Goal: Check status: Check status

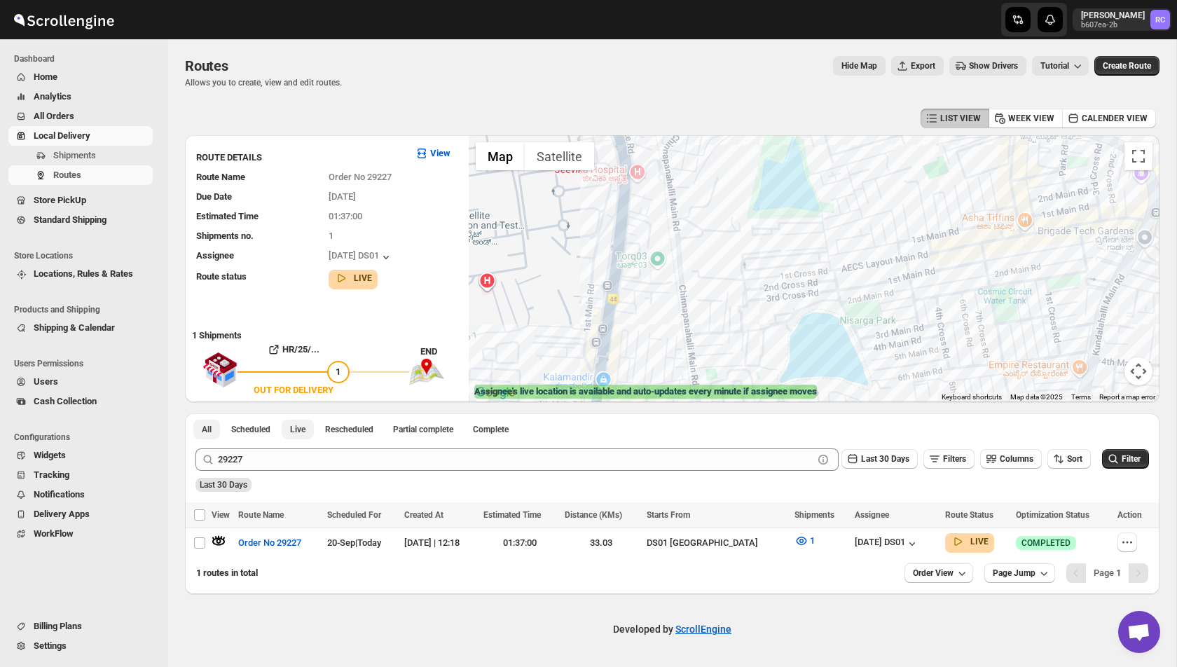
click at [305, 427] on span "Live" at bounding box center [297, 429] width 15 height 11
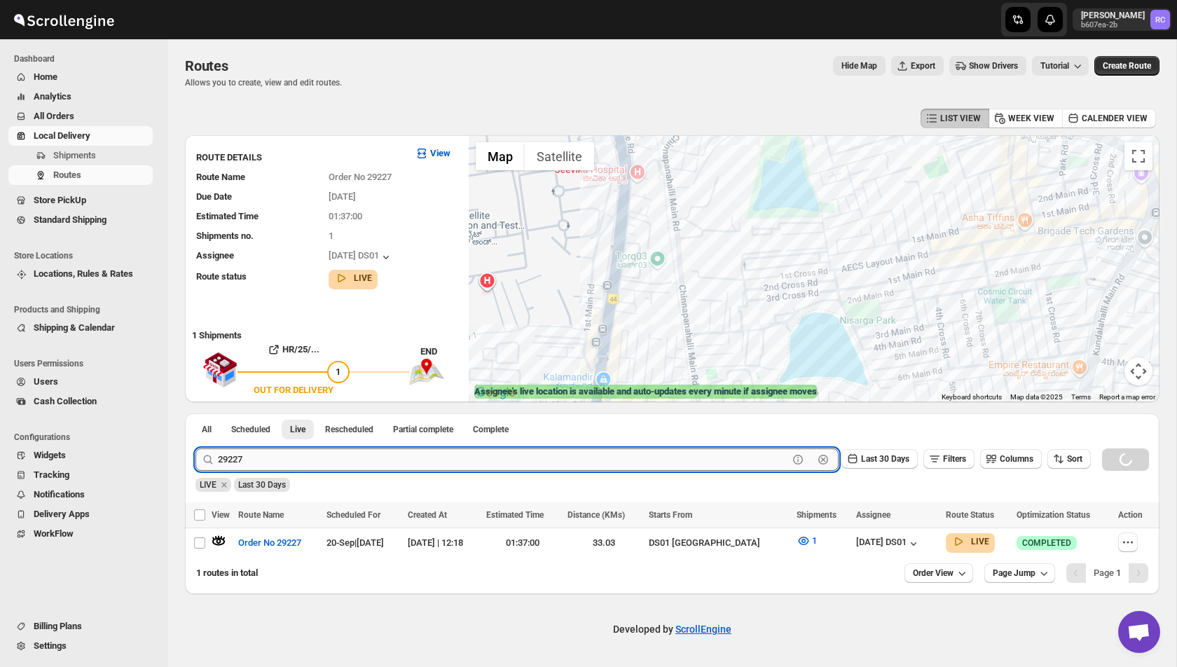
click at [284, 456] on input "29227" at bounding box center [503, 459] width 570 height 22
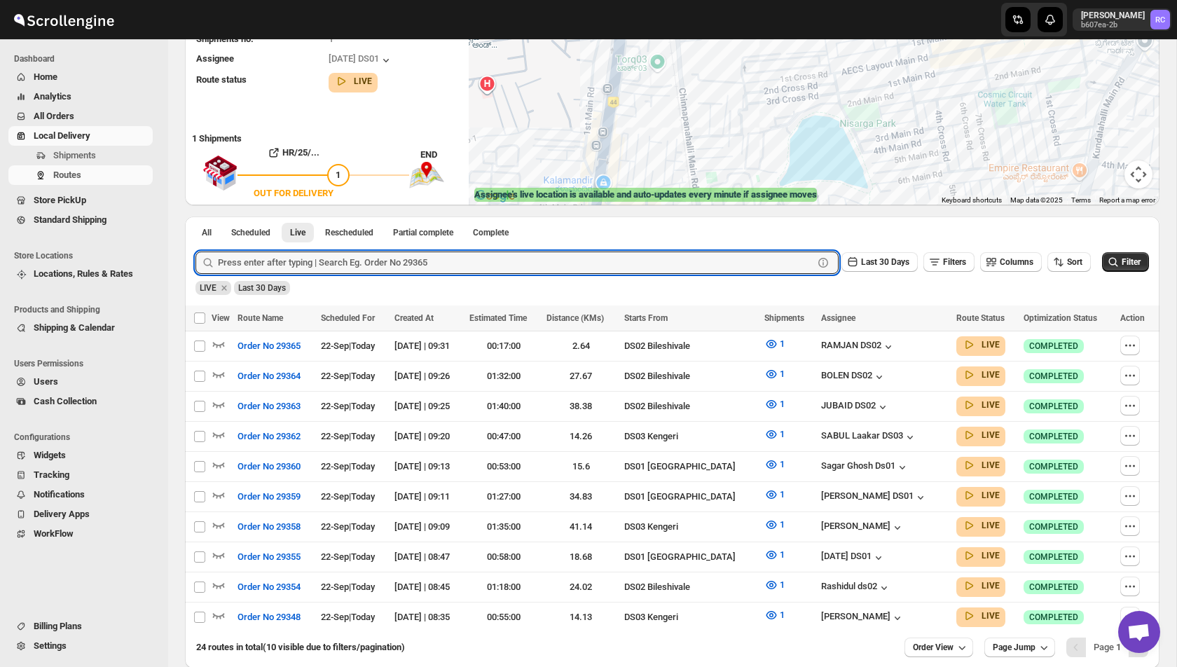
scroll to position [193, 0]
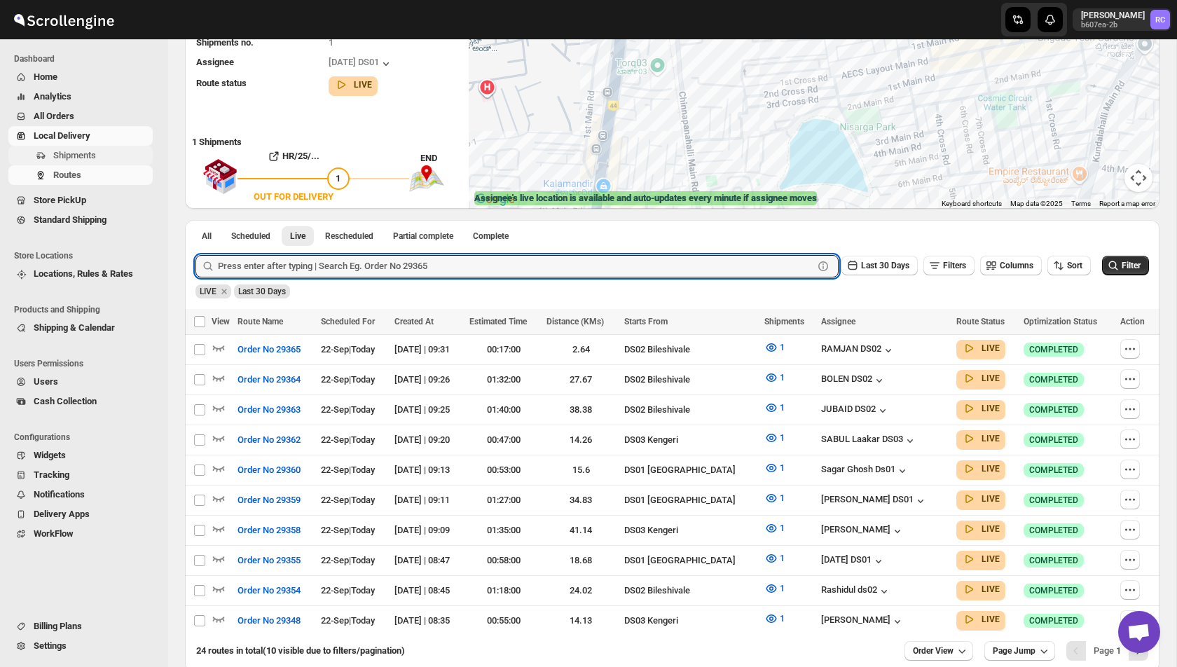
click at [71, 159] on span "Shipments" at bounding box center [74, 155] width 43 height 11
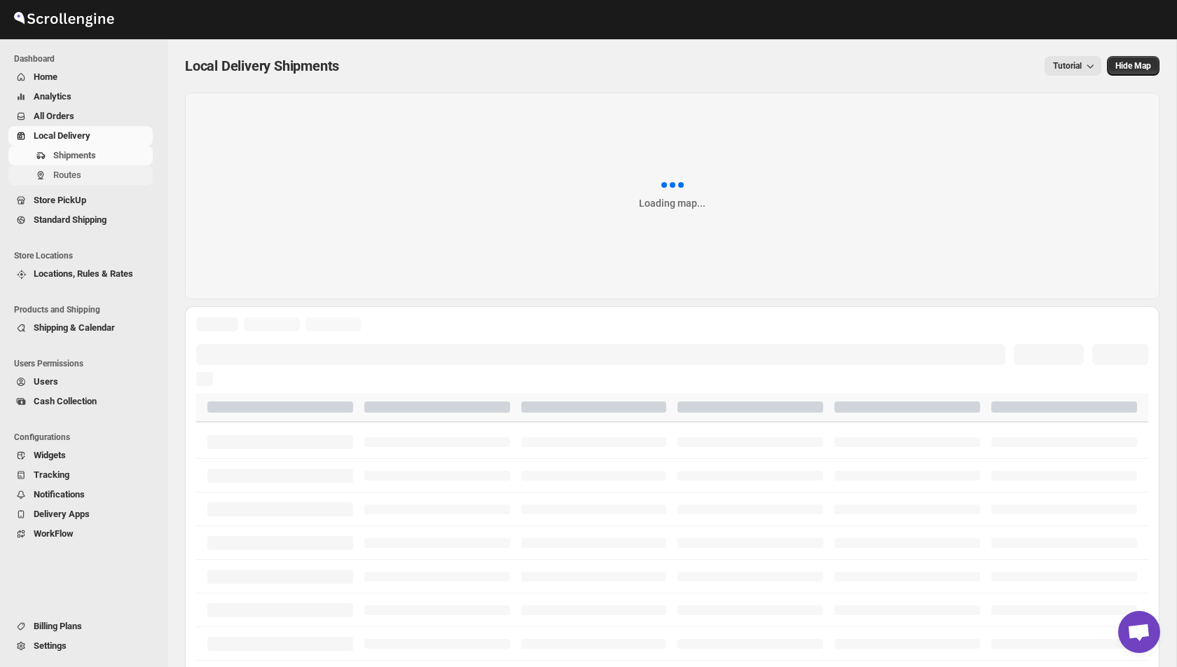
click at [71, 174] on span "Routes" at bounding box center [67, 175] width 28 height 11
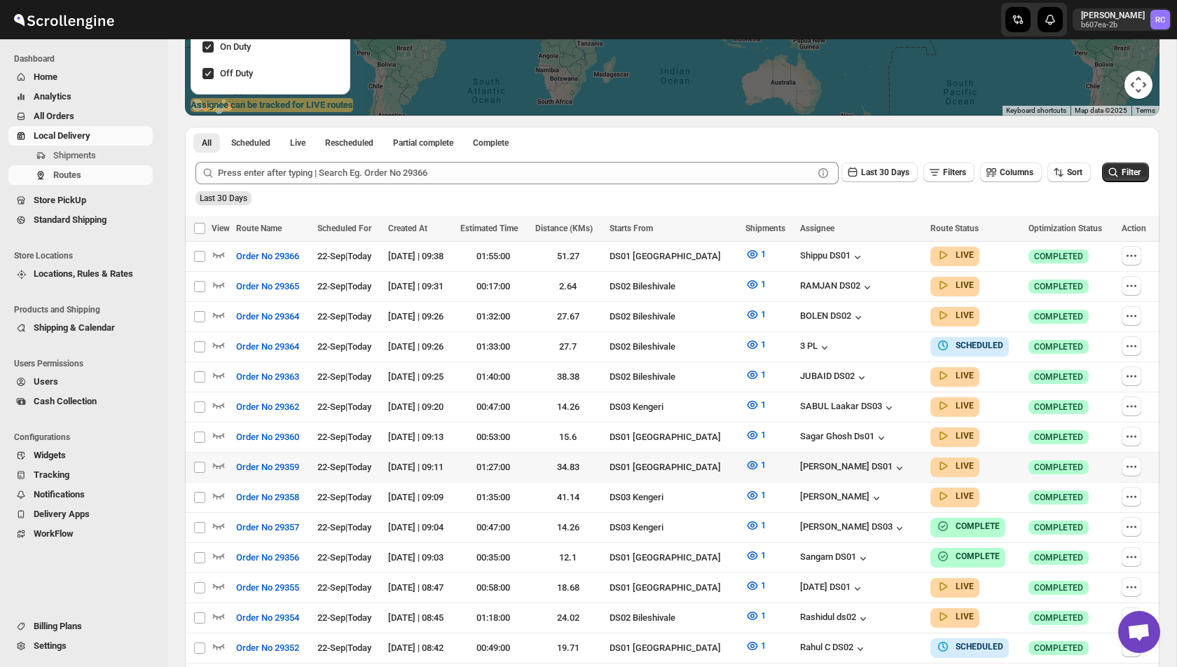
scroll to position [242, 0]
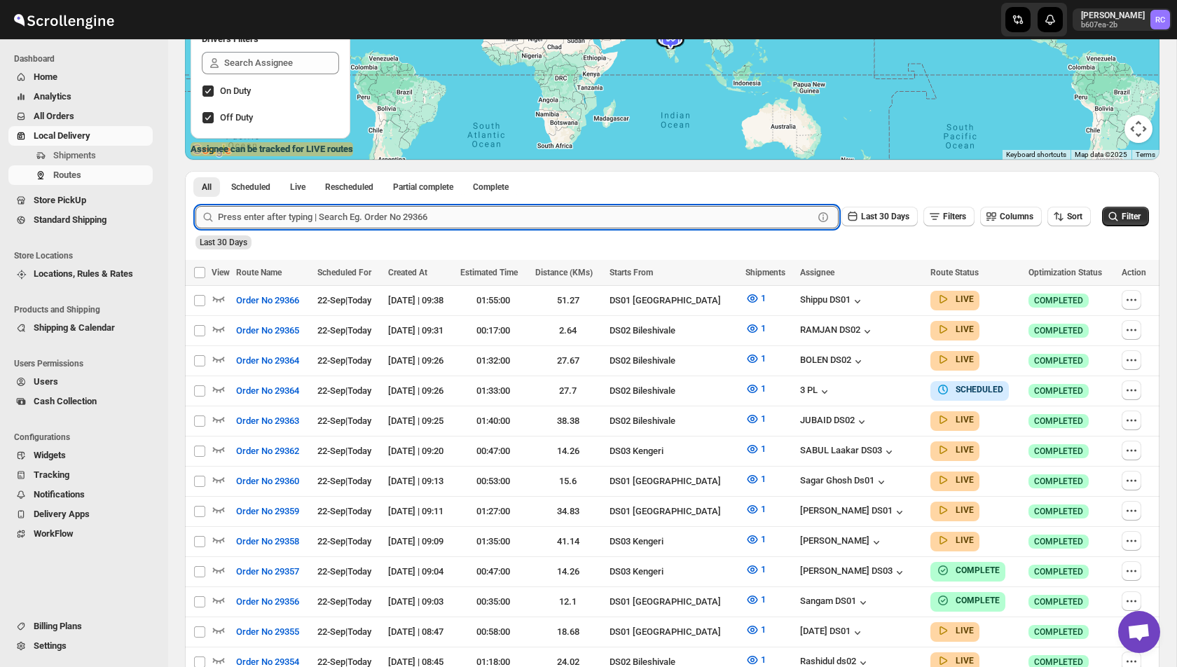
click at [288, 216] on input "text" at bounding box center [515, 217] width 595 height 22
paste input "29340"
click at [195, 171] on button "Submit" at bounding box center [215, 178] width 40 height 15
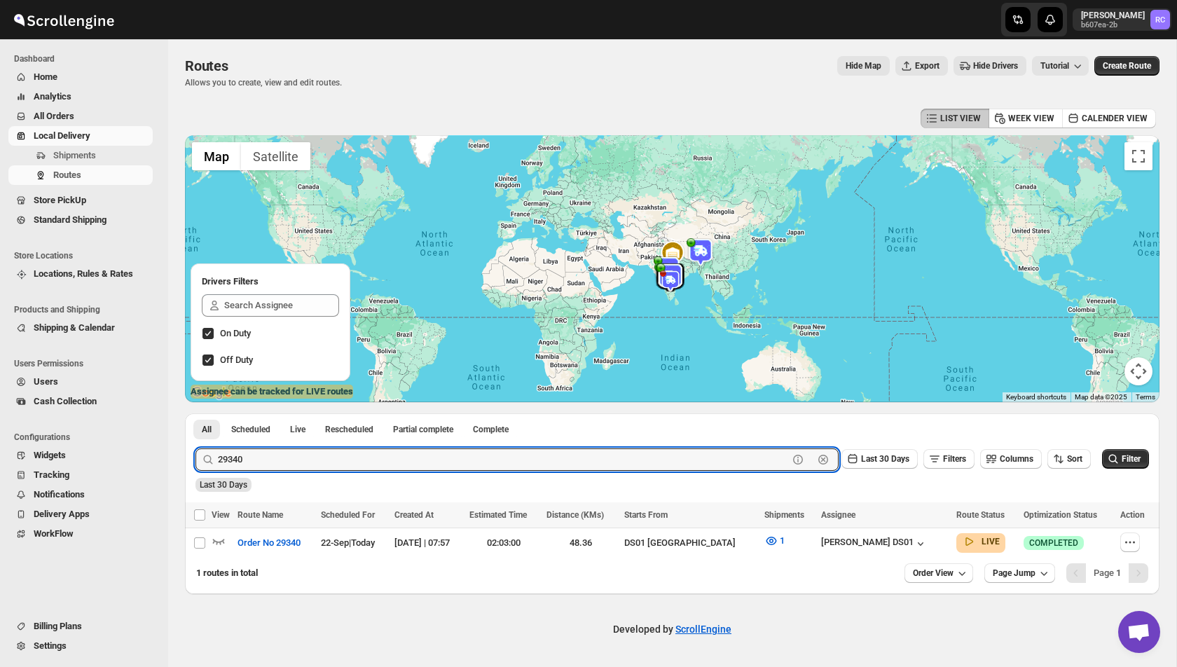
scroll to position [0, 0]
click at [217, 540] on icon "button" at bounding box center [219, 541] width 14 height 14
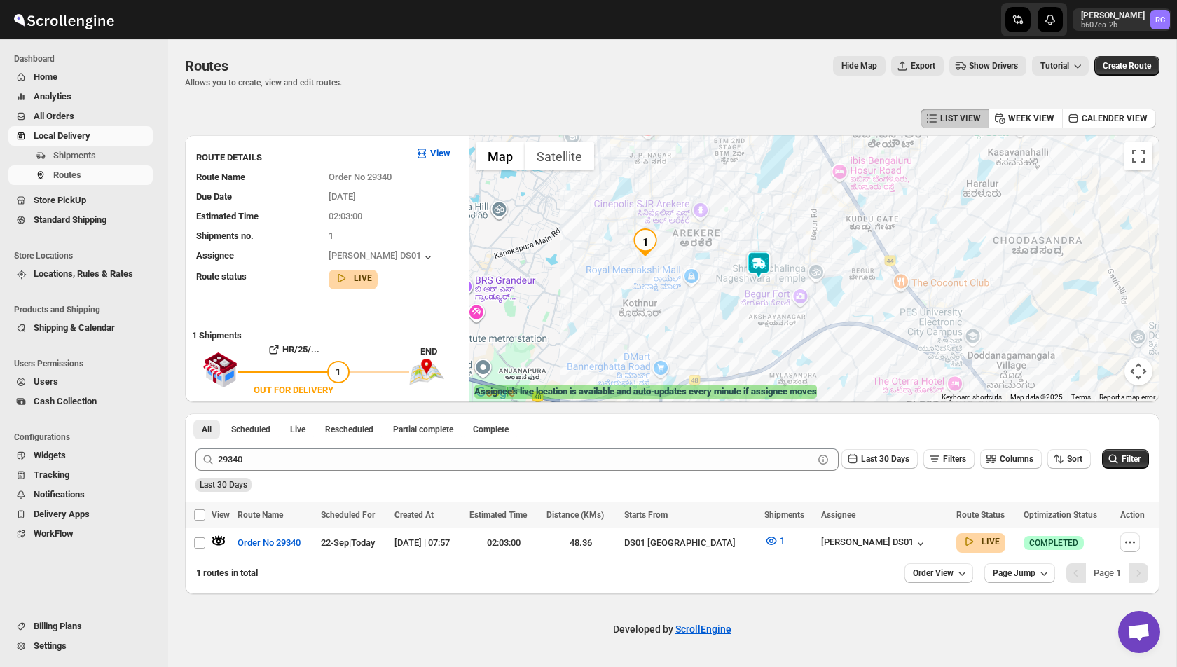
drag, startPoint x: 670, startPoint y: 246, endPoint x: 772, endPoint y: 263, distance: 103.1
click at [772, 263] on div at bounding box center [814, 268] width 691 height 267
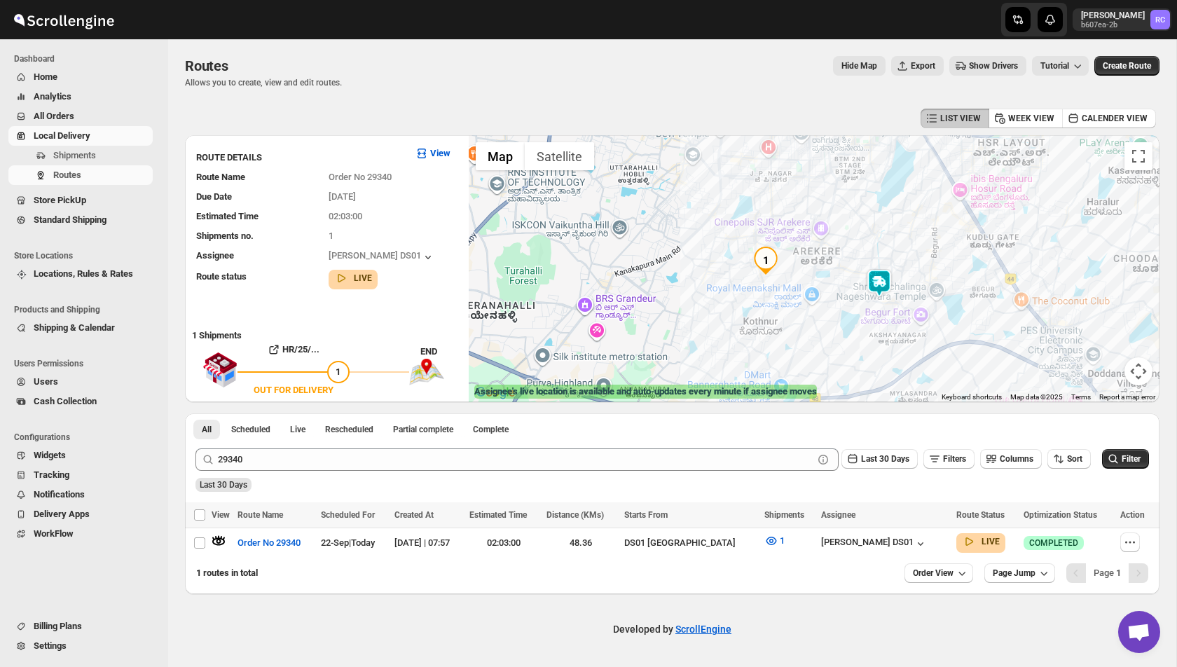
click at [878, 281] on img at bounding box center [879, 283] width 28 height 28
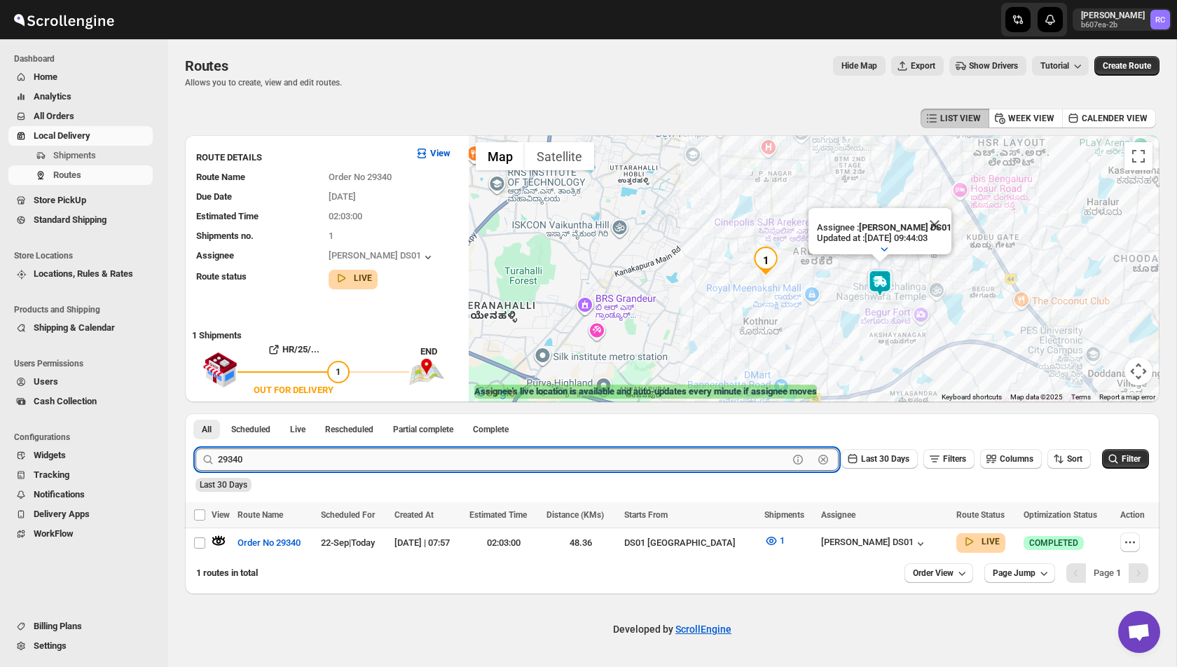
click at [272, 467] on input "29340" at bounding box center [503, 459] width 570 height 22
type input "29346"
click at [195, 413] on button "Submit" at bounding box center [215, 420] width 40 height 15
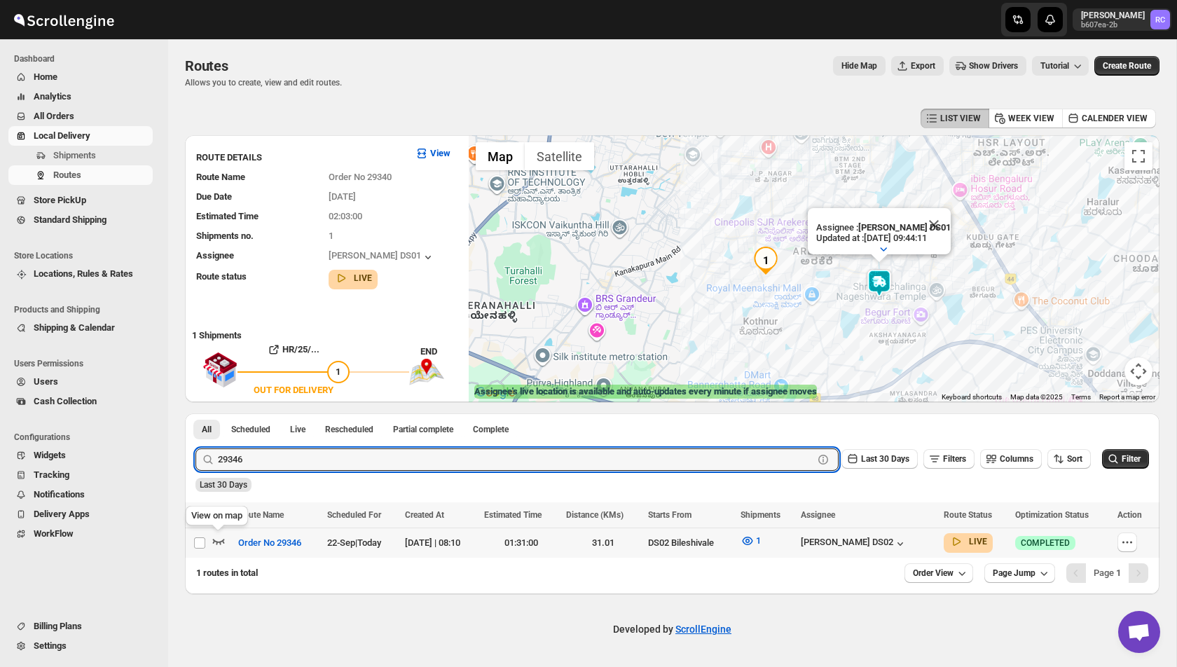
click at [217, 539] on icon "button" at bounding box center [219, 541] width 14 height 14
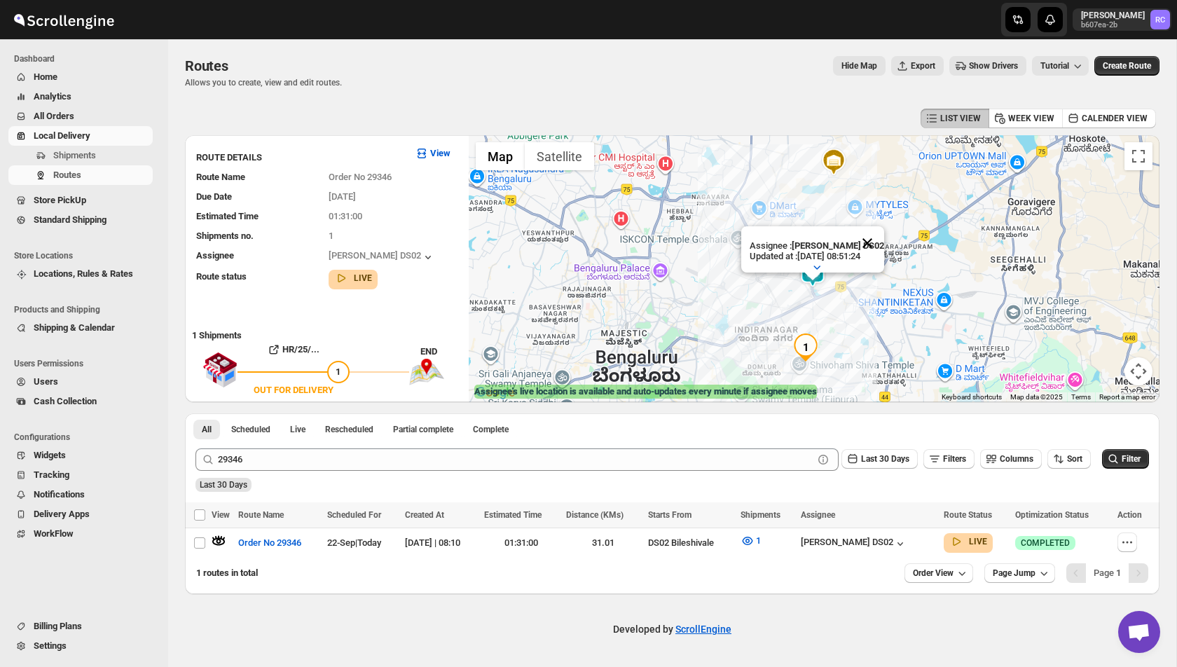
click at [873, 240] on button "Close" at bounding box center [867, 243] width 34 height 34
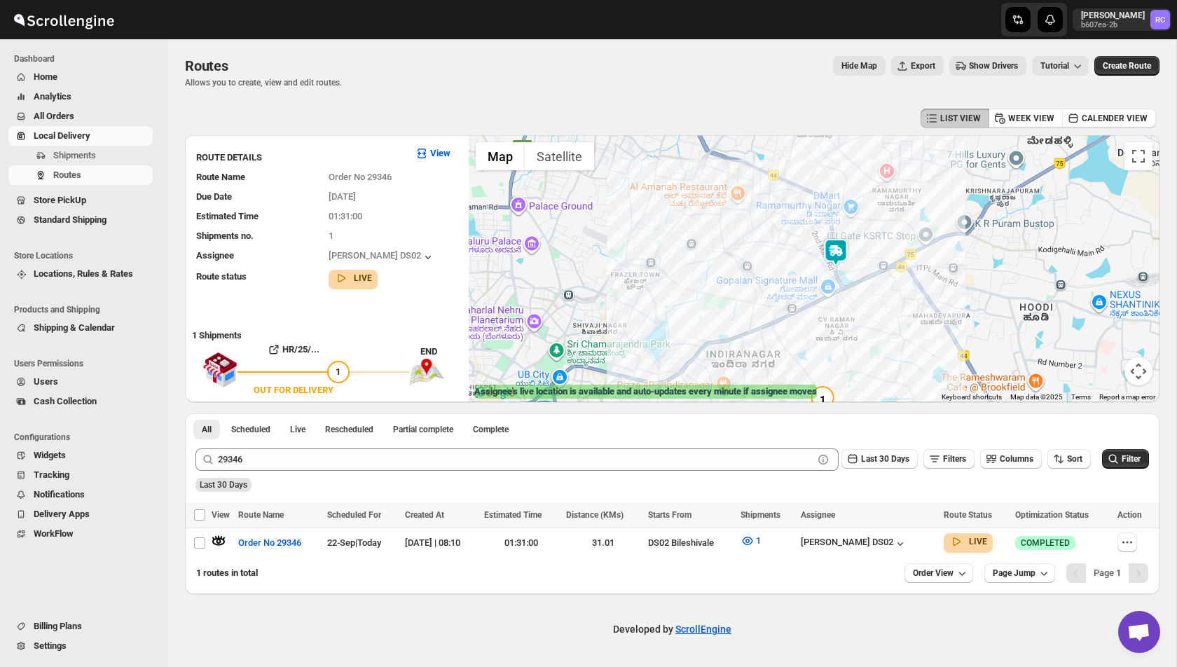
click at [842, 255] on img at bounding box center [836, 252] width 28 height 28
click at [837, 256] on img at bounding box center [836, 252] width 28 height 28
click at [907, 539] on icon "button" at bounding box center [900, 544] width 14 height 14
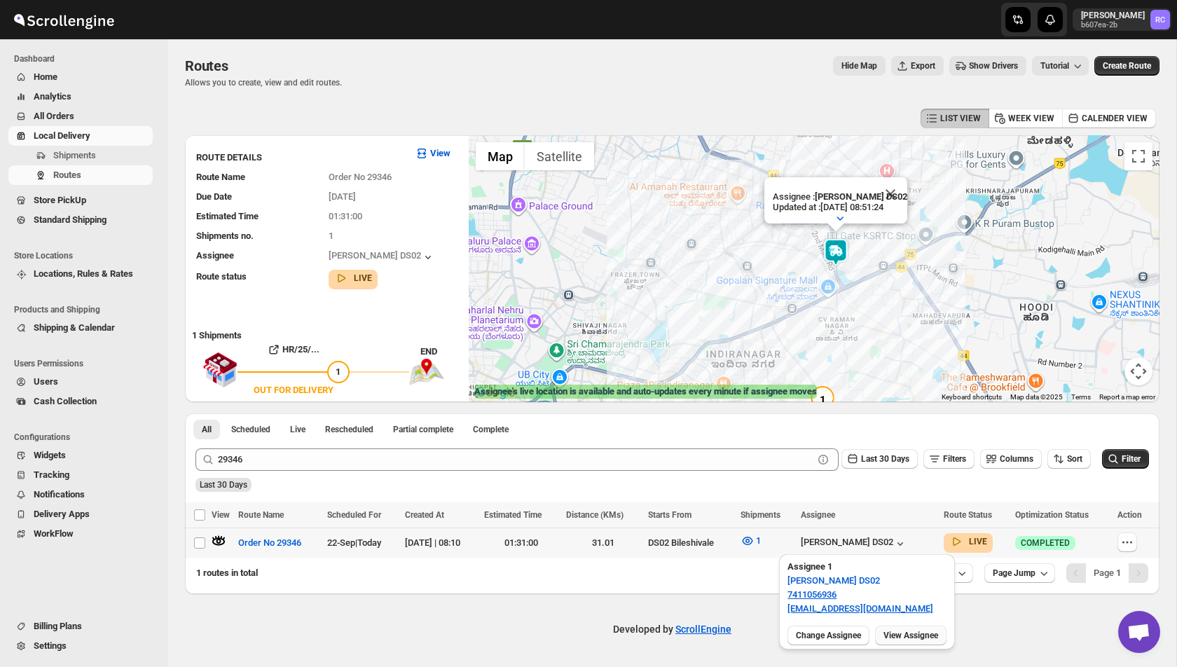
click at [921, 626] on button "View Assignee" at bounding box center [910, 636] width 71 height 20
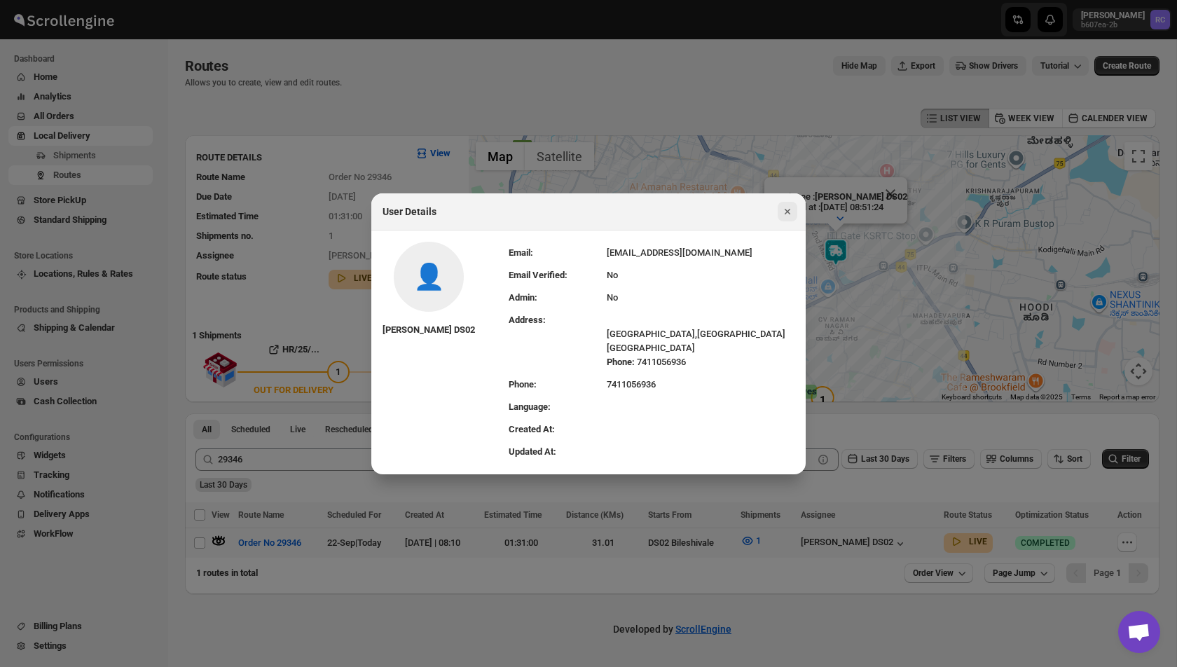
click at [789, 214] on icon "Close" at bounding box center [787, 212] width 14 height 14
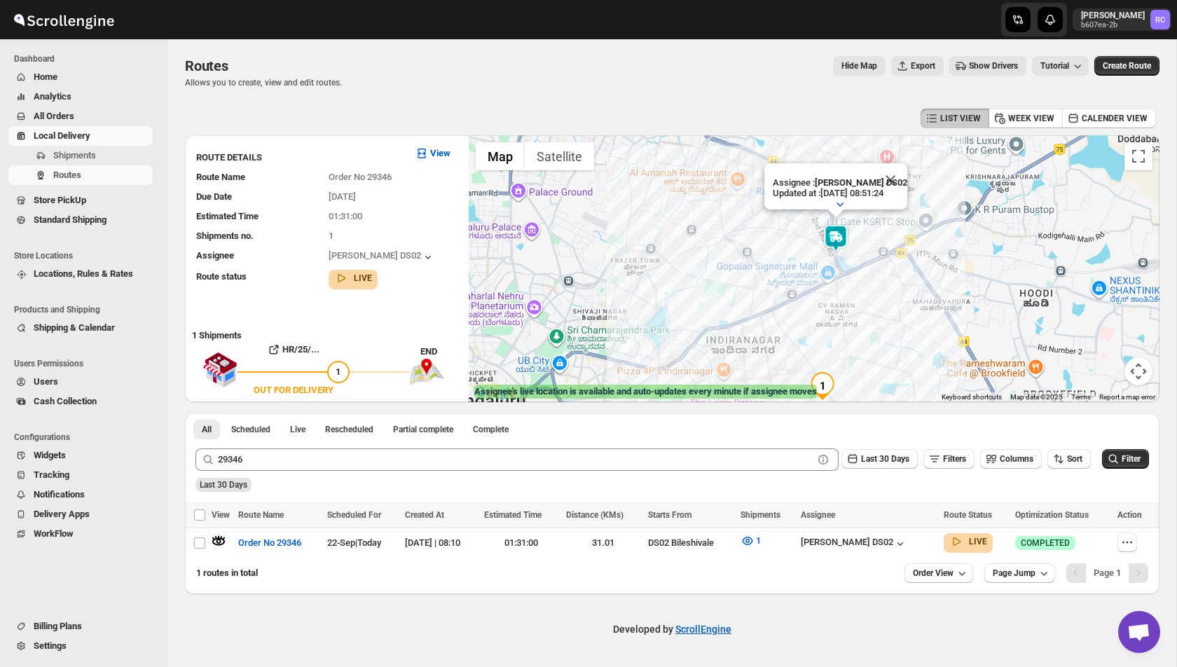
drag, startPoint x: 821, startPoint y: 369, endPoint x: 821, endPoint y: 301, distance: 68.0
click at [821, 301] on div "Assignee : [PERSON_NAME] DS02 Updated at : [DATE] 08:51:24 Duty mode Enabled Ba…" at bounding box center [814, 268] width 691 height 267
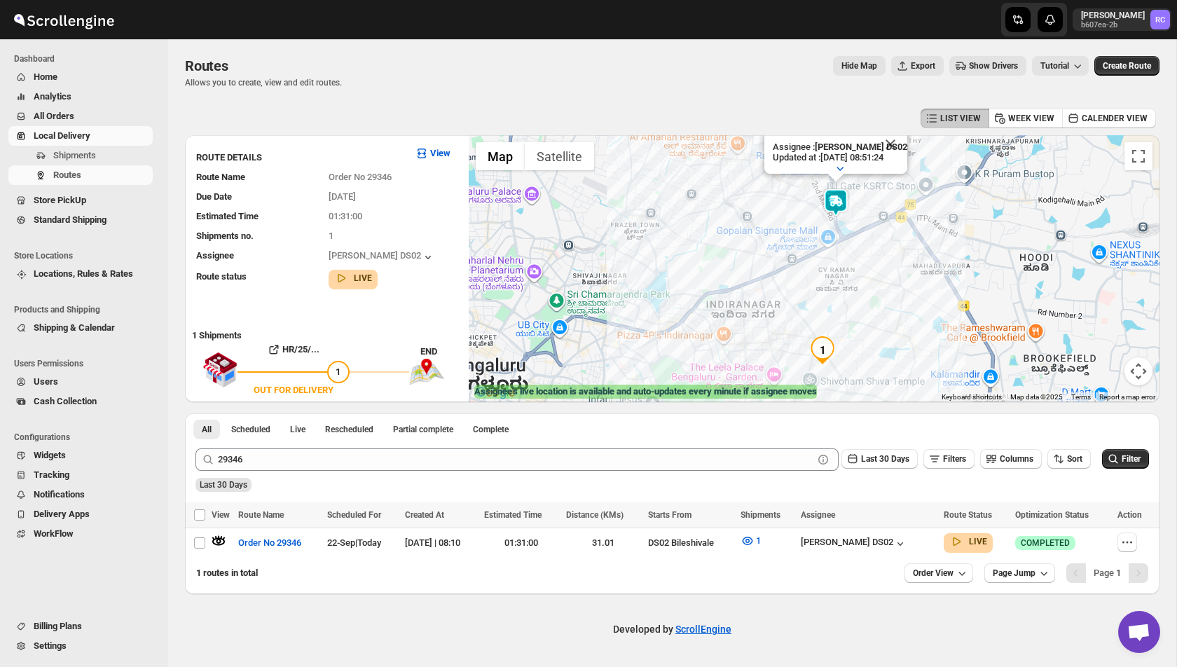
drag, startPoint x: 822, startPoint y: 212, endPoint x: 822, endPoint y: 235, distance: 23.1
click at [822, 236] on div "Assignee : [PERSON_NAME] DS02 Updated at : [DATE] 08:51:24 Duty mode Enabled Ba…" at bounding box center [814, 268] width 691 height 267
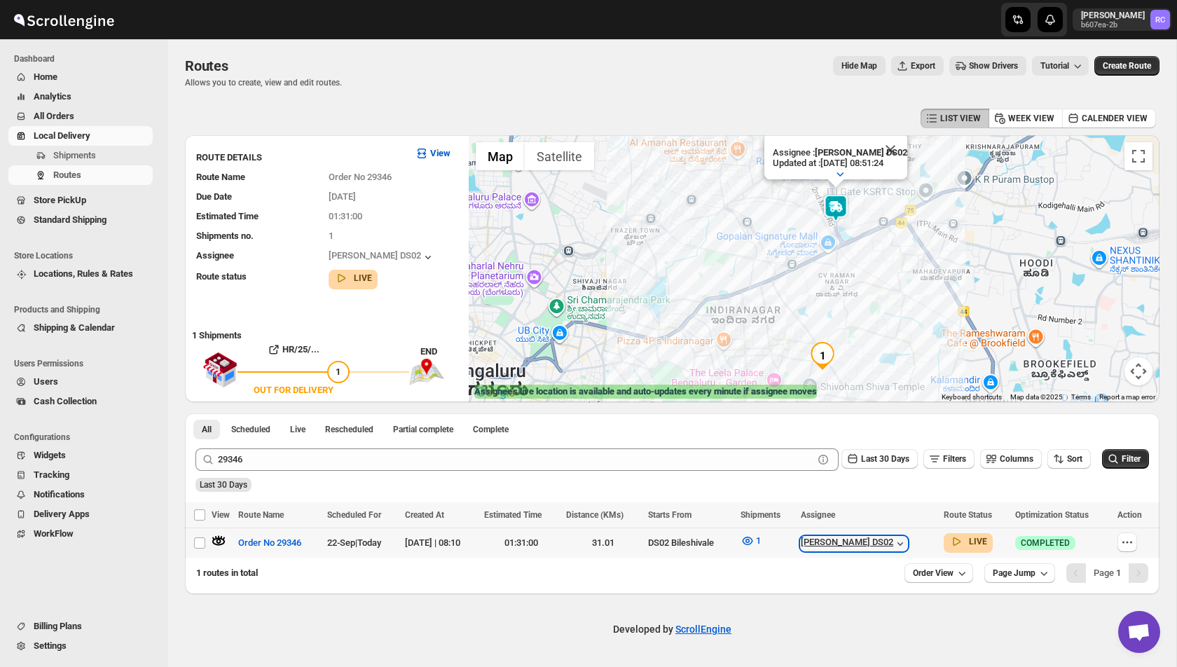
click at [907, 540] on icon "button" at bounding box center [900, 544] width 14 height 14
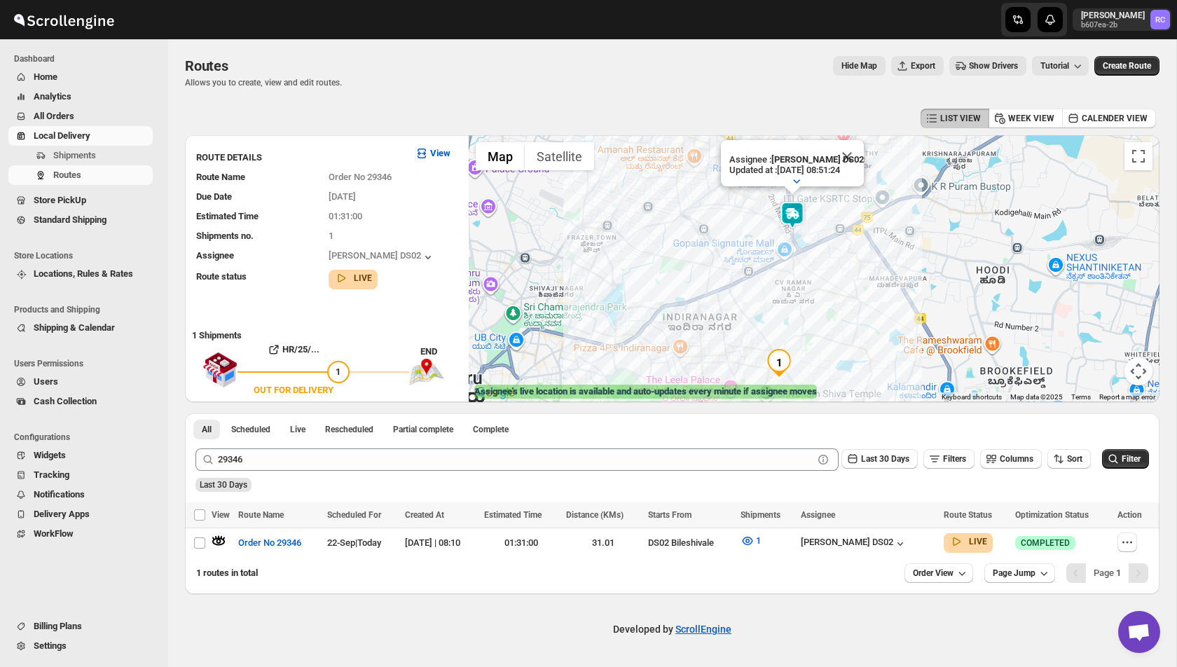
drag, startPoint x: 881, startPoint y: 250, endPoint x: 838, endPoint y: 257, distance: 44.0
click at [838, 257] on div "Assignee : [PERSON_NAME] DS02 Updated at : [DATE] 08:51:24 Duty mode Enabled Ba…" at bounding box center [814, 268] width 691 height 267
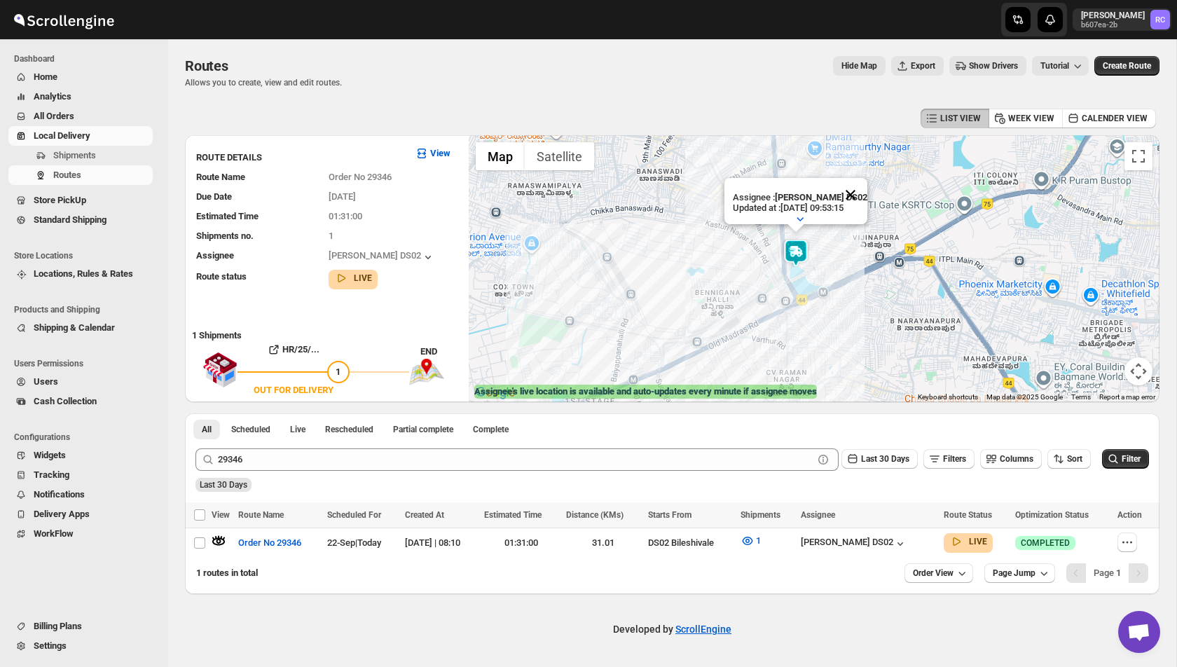
click at [855, 191] on button "Close" at bounding box center [851, 195] width 34 height 34
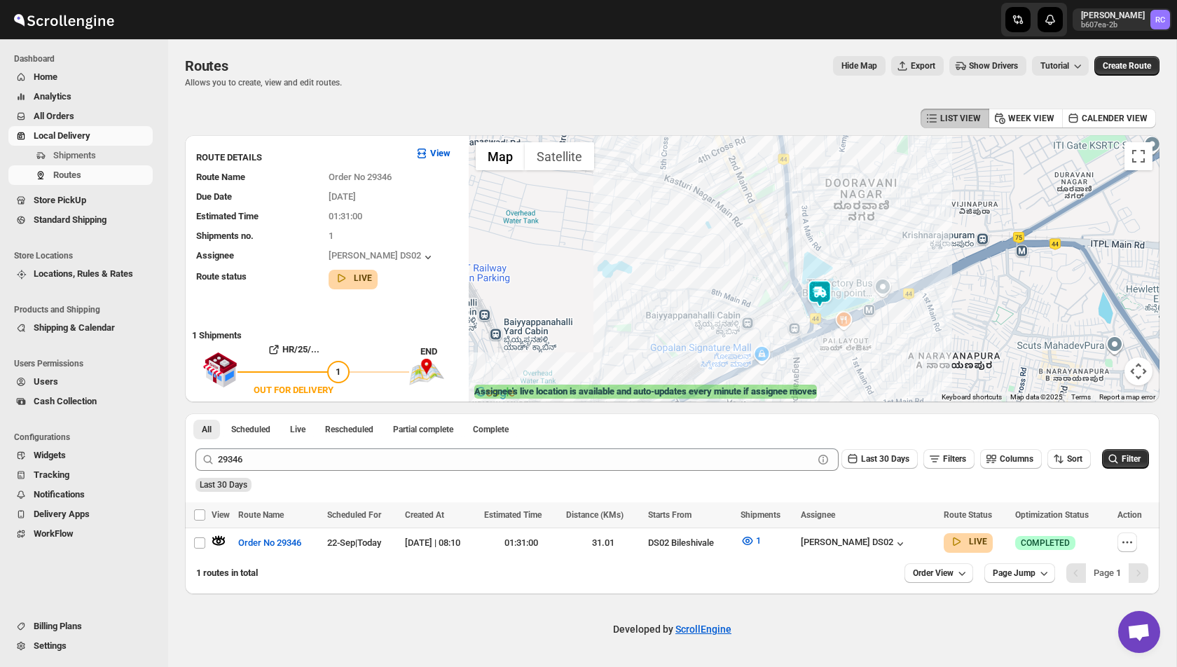
click at [824, 283] on img at bounding box center [820, 294] width 28 height 28
click at [824, 291] on img at bounding box center [820, 294] width 28 height 28
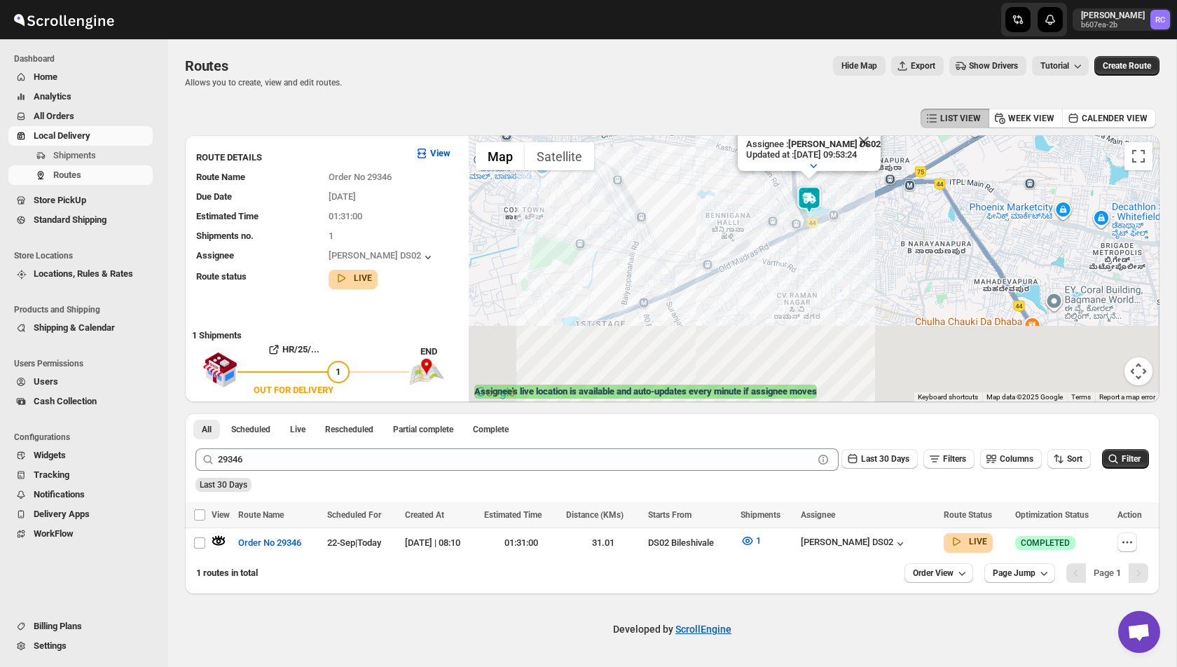
drag, startPoint x: 851, startPoint y: 350, endPoint x: 826, endPoint y: 207, distance: 145.1
click at [826, 206] on div "Assignee : [PERSON_NAME] DS02 Updated at : [DATE] 09:53:24 Duty mode Enabled Ba…" at bounding box center [814, 268] width 691 height 267
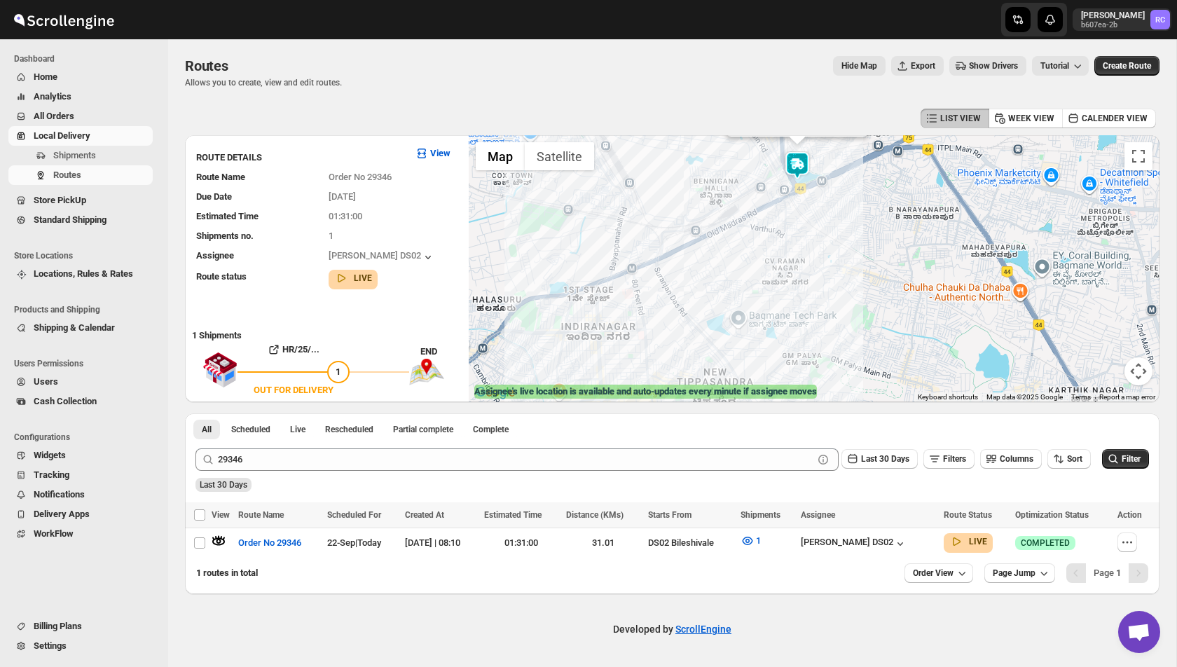
drag, startPoint x: 826, startPoint y: 238, endPoint x: 827, endPoint y: 262, distance: 23.8
click at [827, 261] on div "Assignee : [PERSON_NAME] DS02 Updated at : [DATE] 09:53:32 Duty mode Enabled Ba…" at bounding box center [814, 268] width 691 height 267
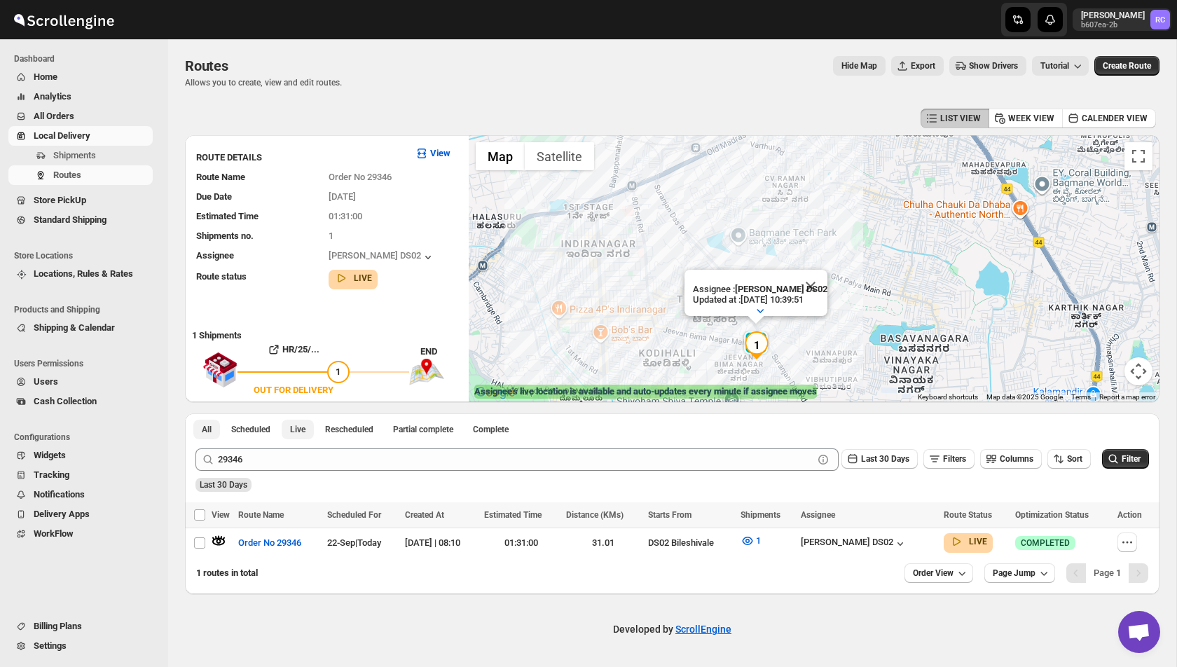
click at [305, 428] on span "Live" at bounding box center [297, 429] width 15 height 11
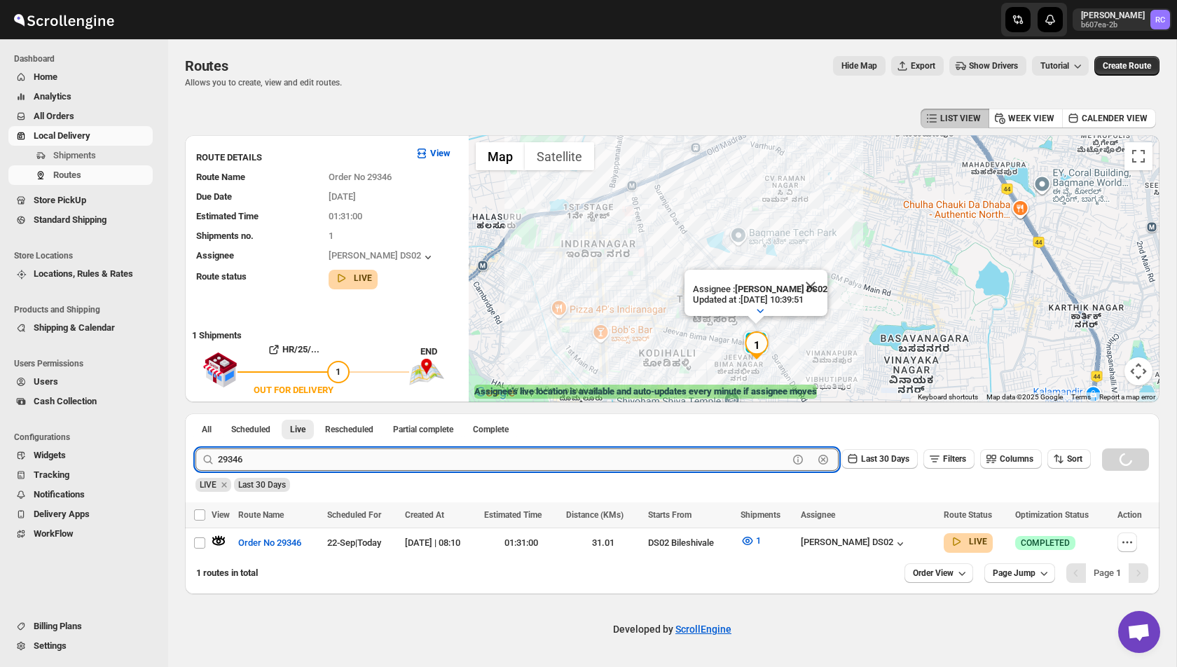
click at [260, 458] on input "29346" at bounding box center [503, 459] width 570 height 22
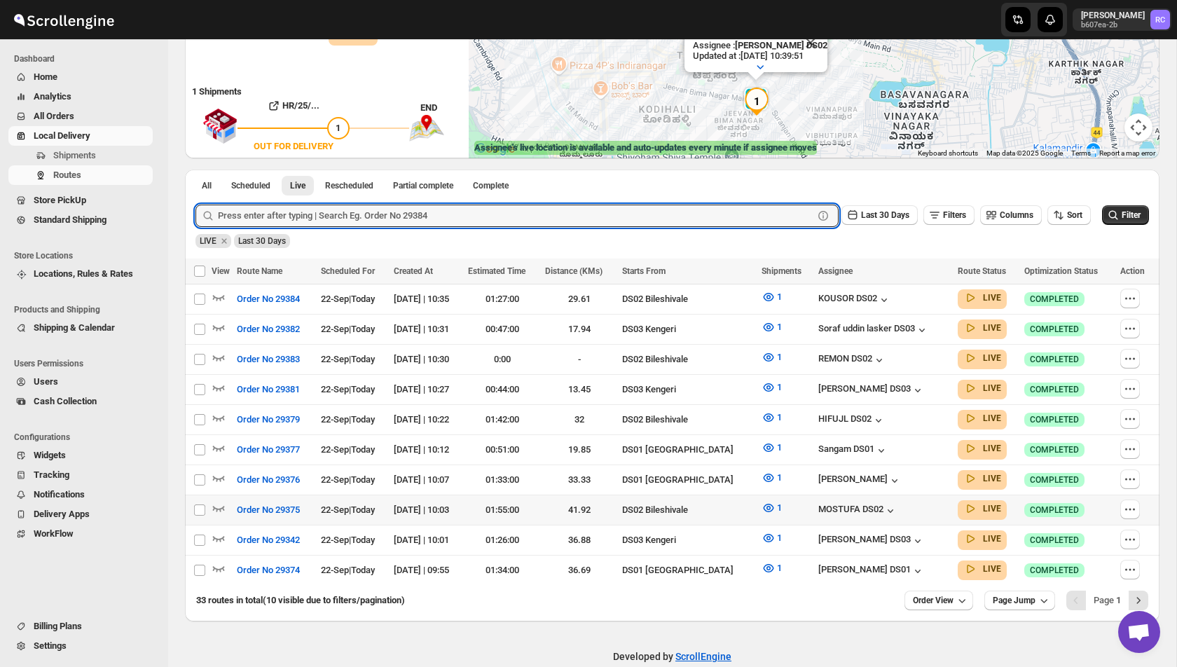
scroll to position [243, 0]
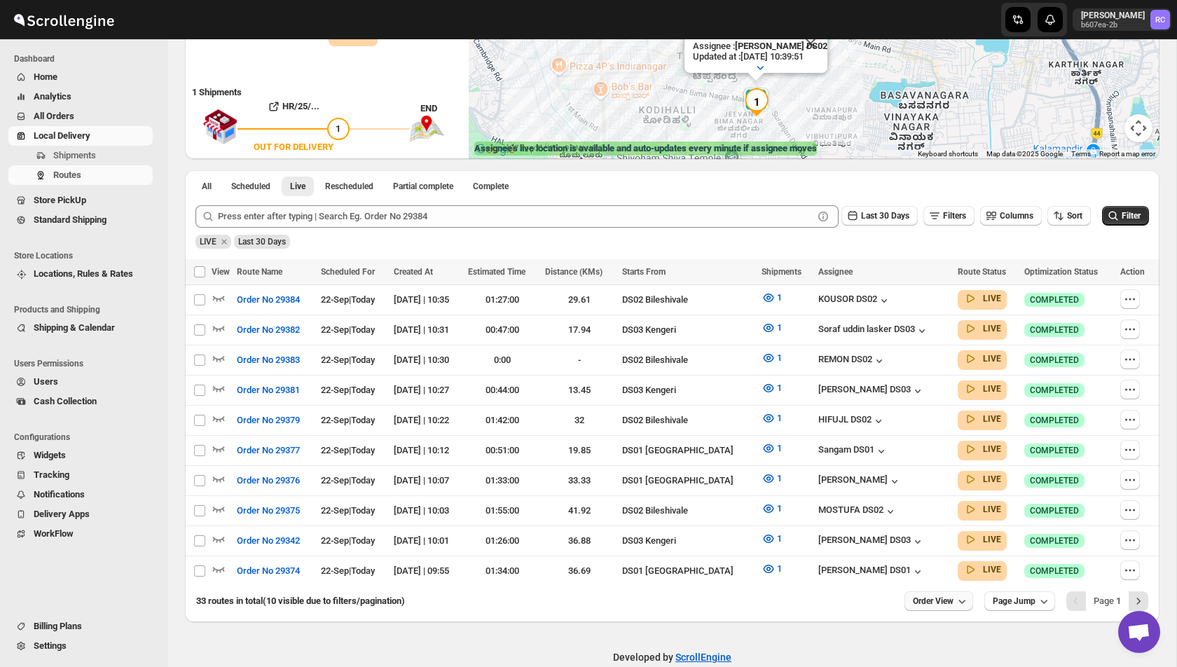
click at [937, 595] on span "Order View" at bounding box center [933, 600] width 41 height 11
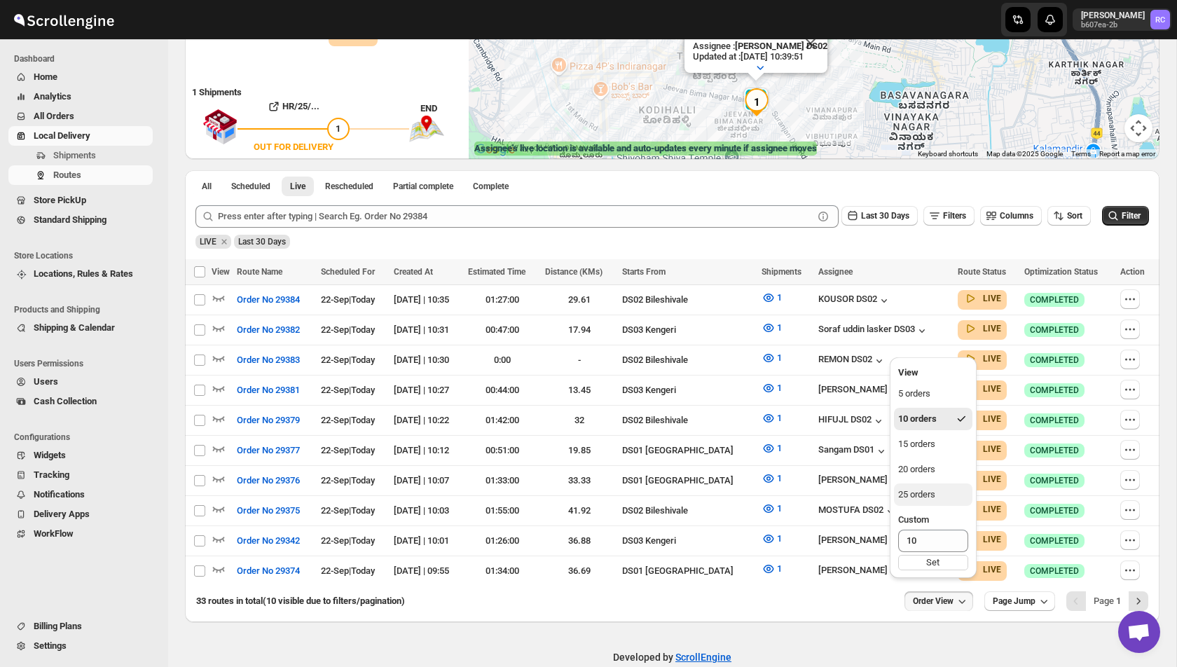
click at [928, 491] on div "25 orders" at bounding box center [916, 495] width 37 height 14
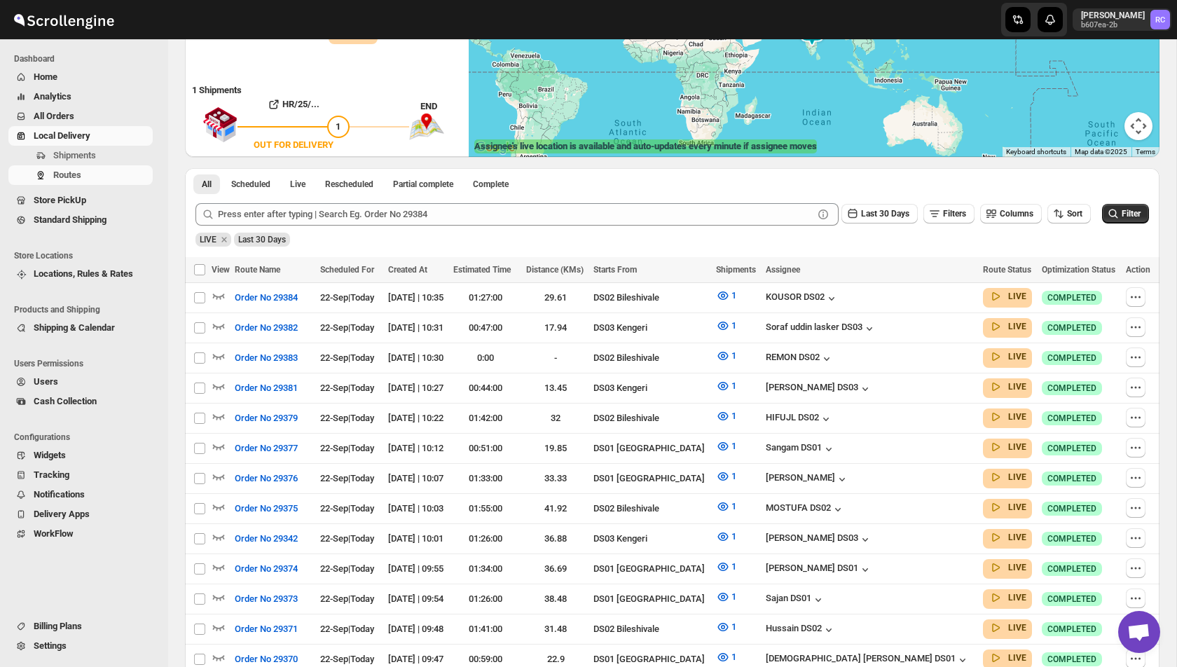
scroll to position [0, 0]
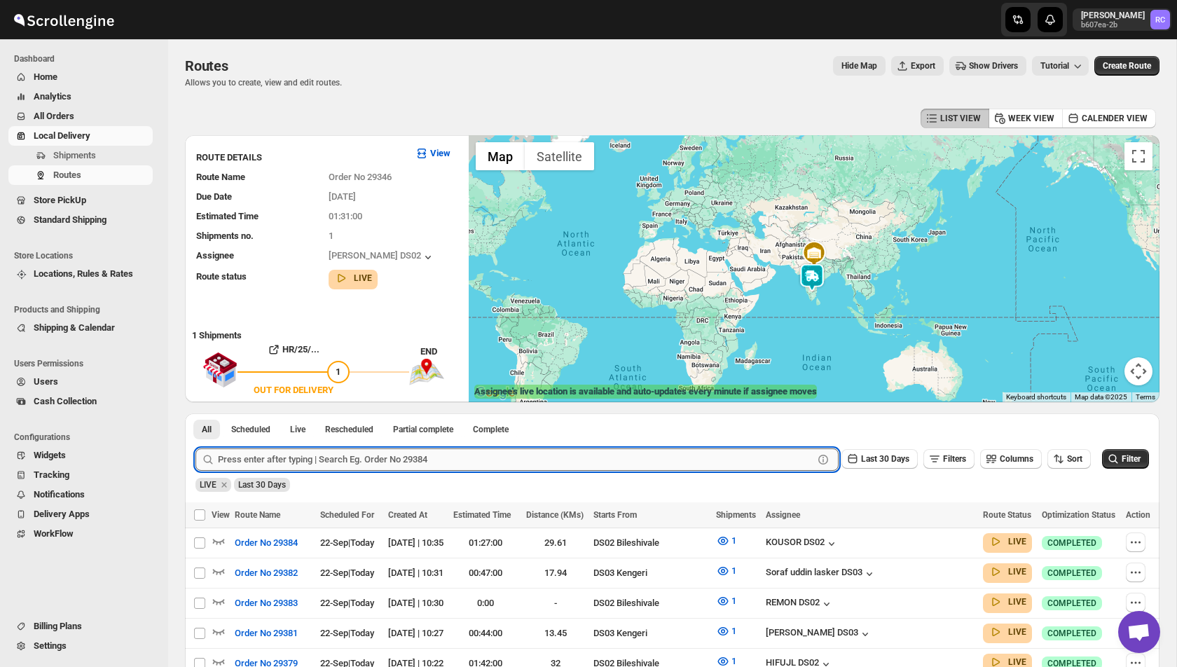
click at [298, 459] on input "text" at bounding box center [515, 459] width 595 height 22
paste input "29388"
type input "29388"
click at [195, 413] on button "Submit" at bounding box center [215, 420] width 40 height 15
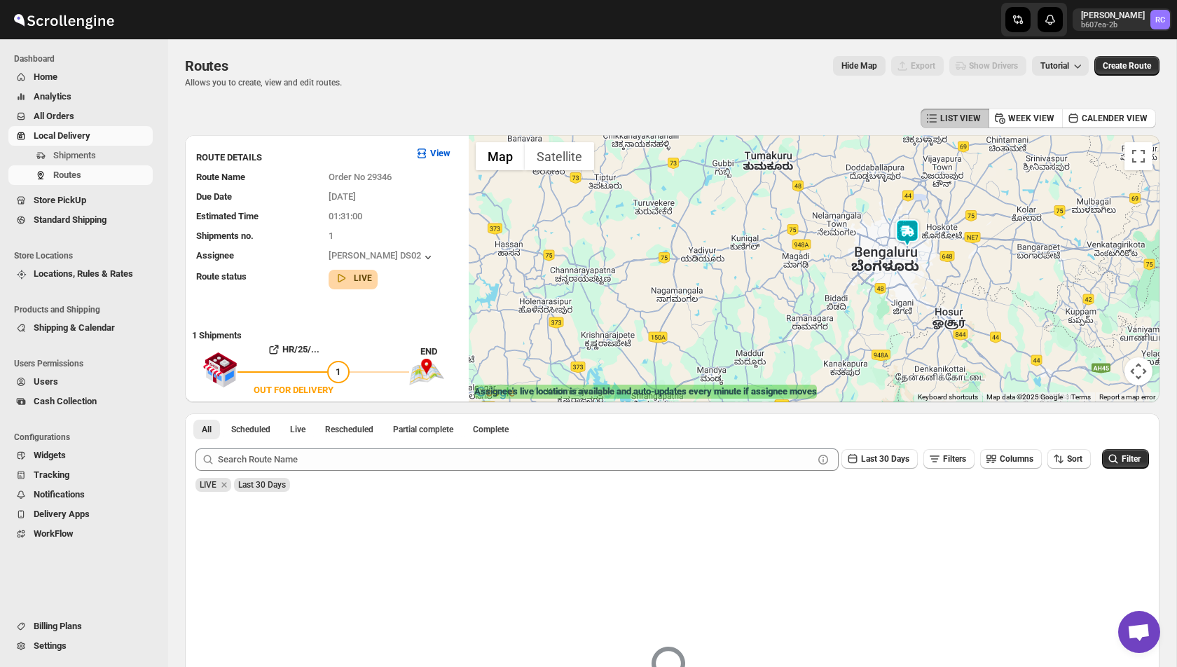
drag, startPoint x: 999, startPoint y: 282, endPoint x: 893, endPoint y: 296, distance: 107.4
click at [893, 296] on div at bounding box center [814, 268] width 691 height 267
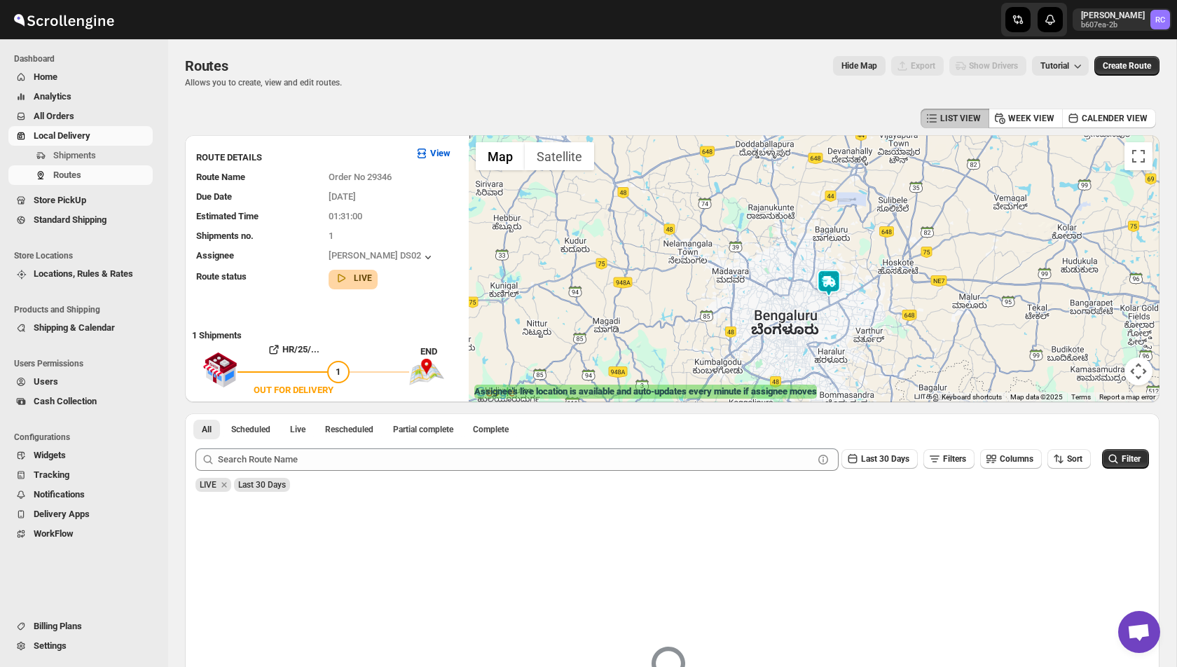
click at [834, 287] on img at bounding box center [829, 283] width 28 height 28
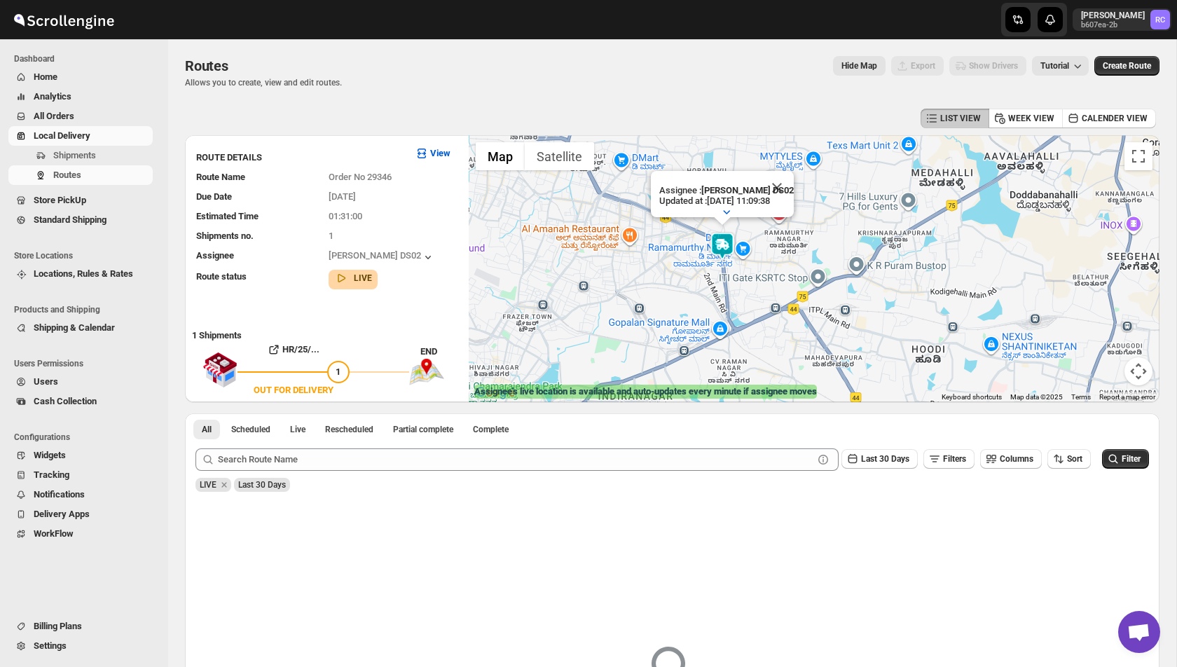
drag, startPoint x: 694, startPoint y: 258, endPoint x: 705, endPoint y: 282, distance: 26.7
click at [705, 282] on div "Assignee : [PERSON_NAME] DS02 Updated at : [DATE] 11:09:38 Duty mode Enabled Ba…" at bounding box center [814, 268] width 691 height 267
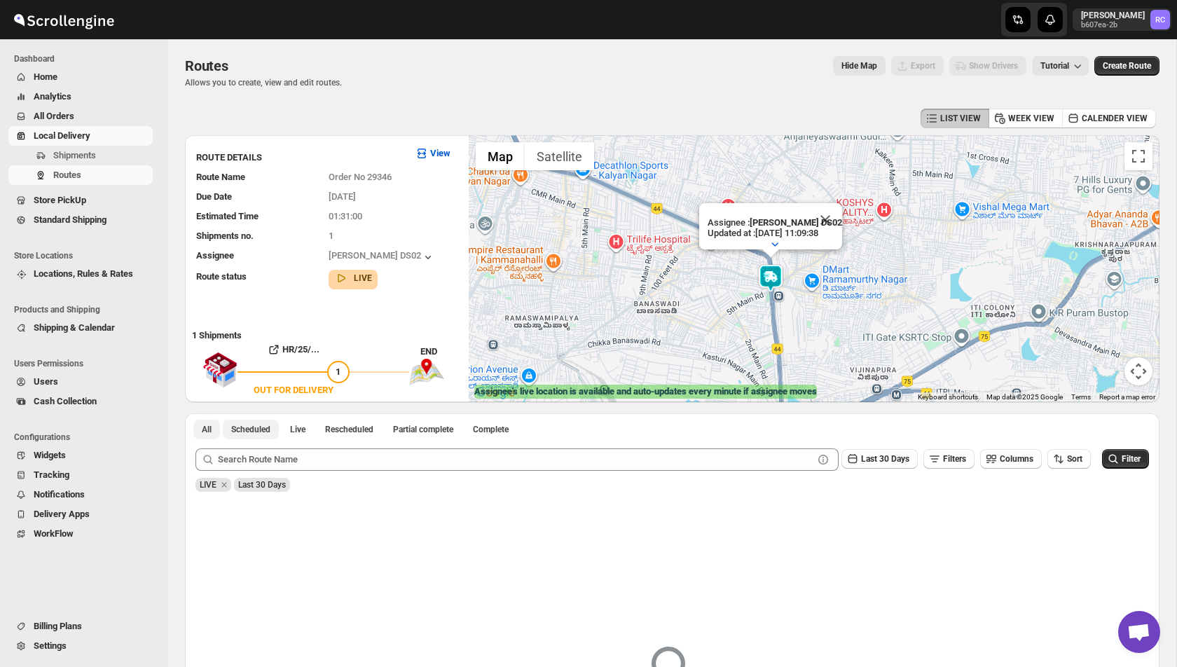
click at [247, 431] on span "Scheduled" at bounding box center [250, 429] width 39 height 11
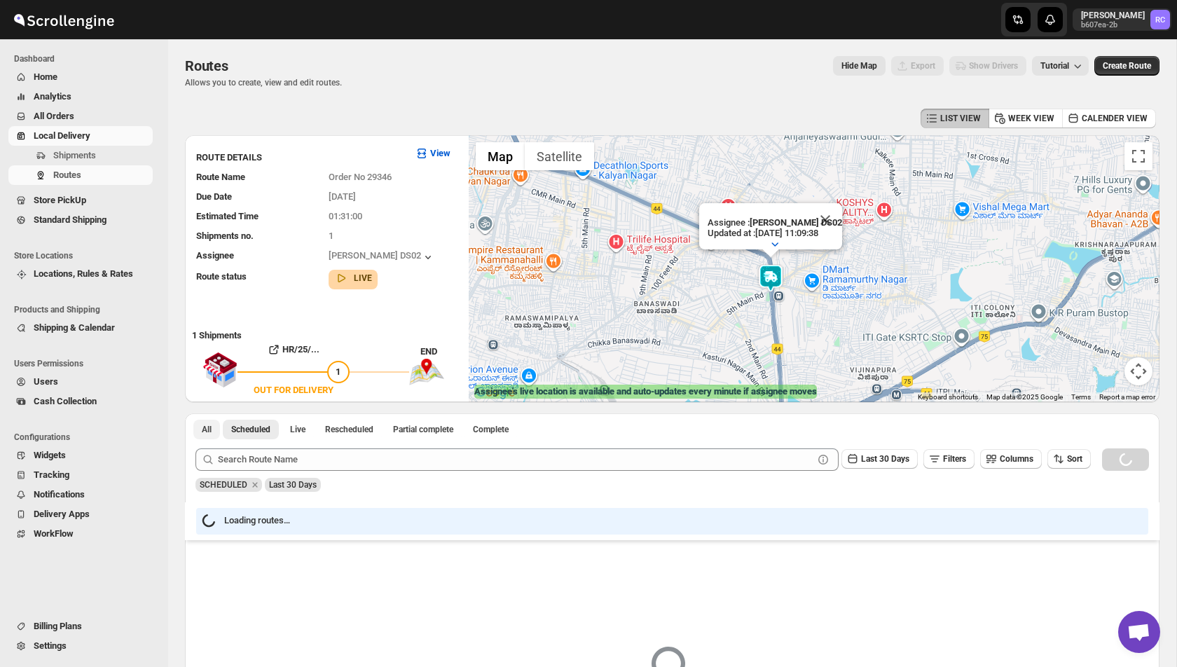
click at [198, 432] on button "All" at bounding box center [206, 430] width 27 height 20
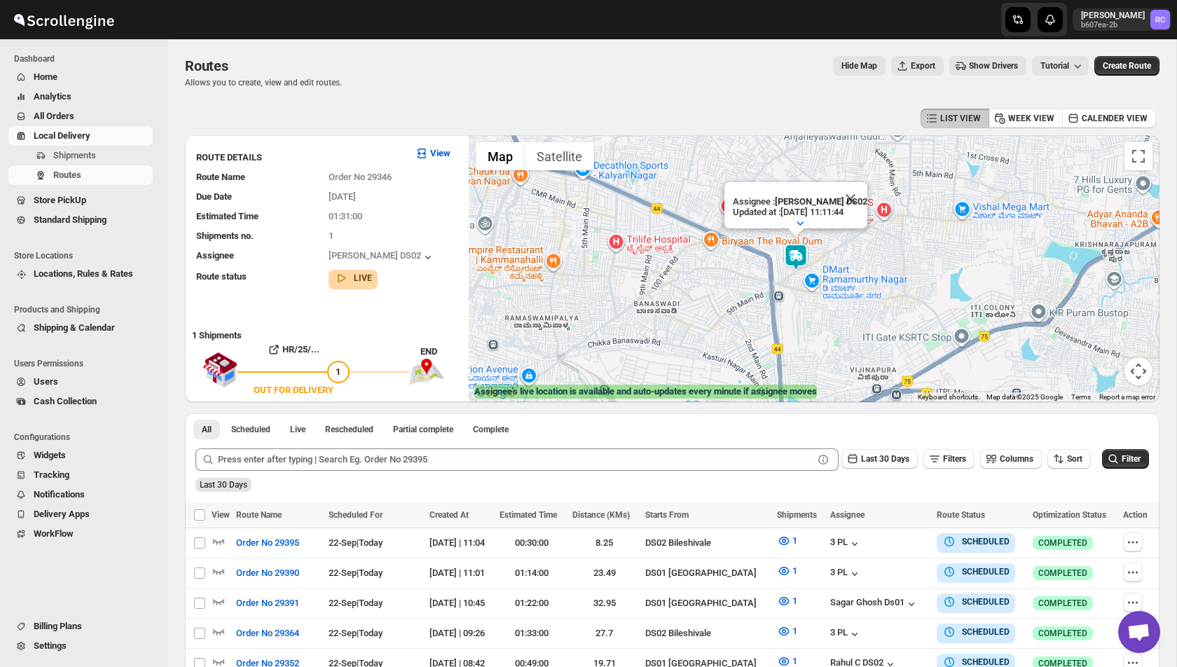
click at [991, 66] on span "Show Drivers" at bounding box center [993, 65] width 49 height 11
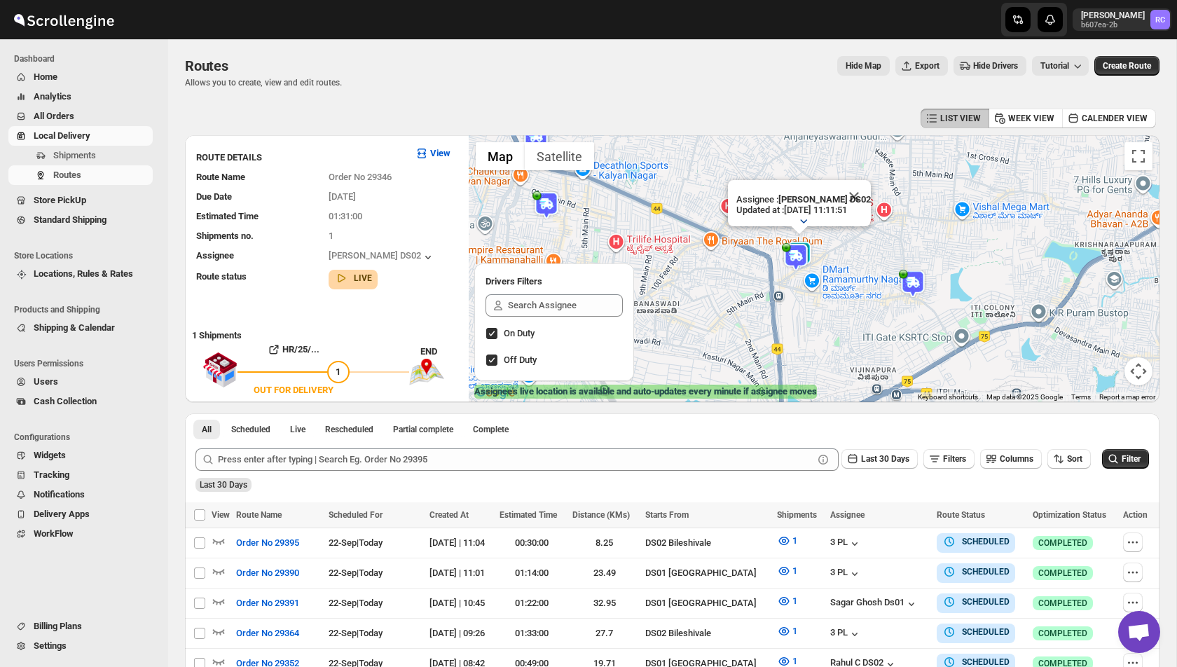
click at [803, 220] on icon "button" at bounding box center [804, 221] width 14 height 14
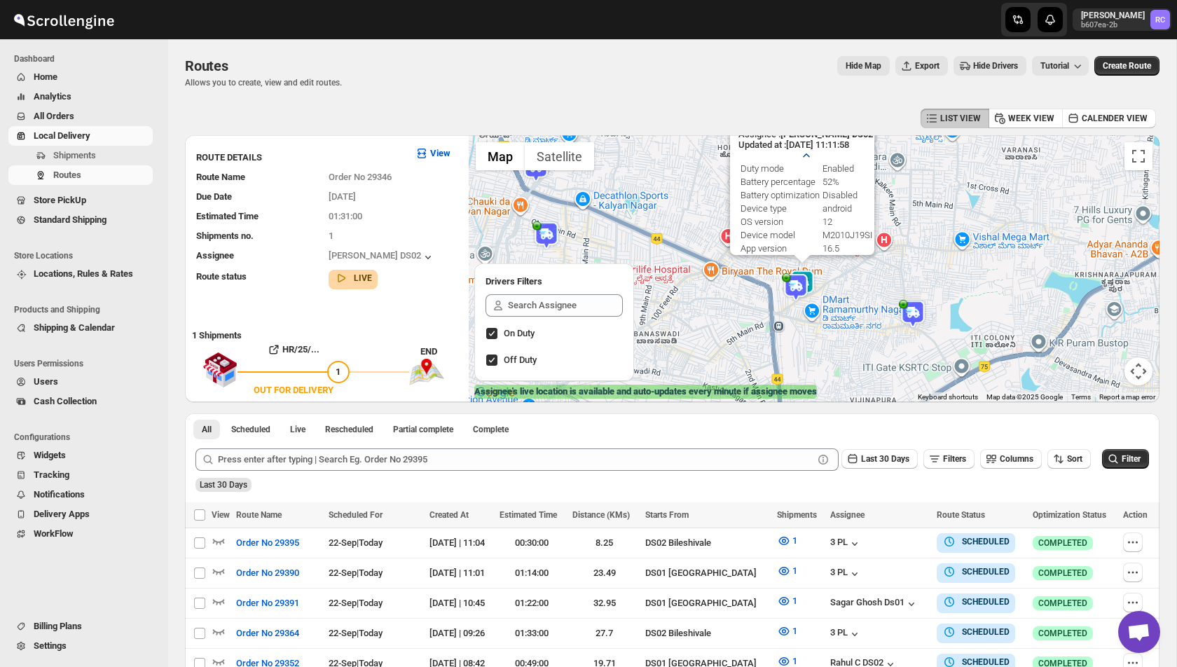
click at [806, 154] on icon "button" at bounding box center [806, 156] width 14 height 14
click at [862, 222] on button "Close" at bounding box center [857, 226] width 34 height 34
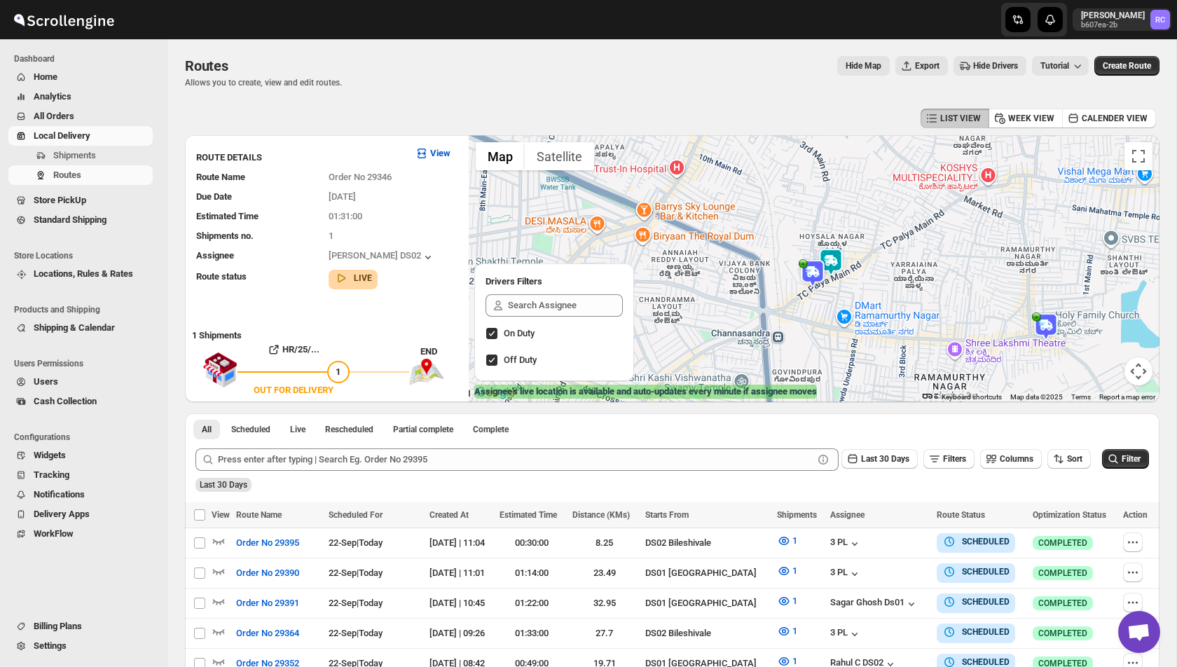
click at [812, 276] on img at bounding box center [813, 273] width 28 height 28
click at [874, 237] on button "Close" at bounding box center [866, 236] width 34 height 34
click at [975, 66] on span "Hide Drivers" at bounding box center [995, 65] width 45 height 11
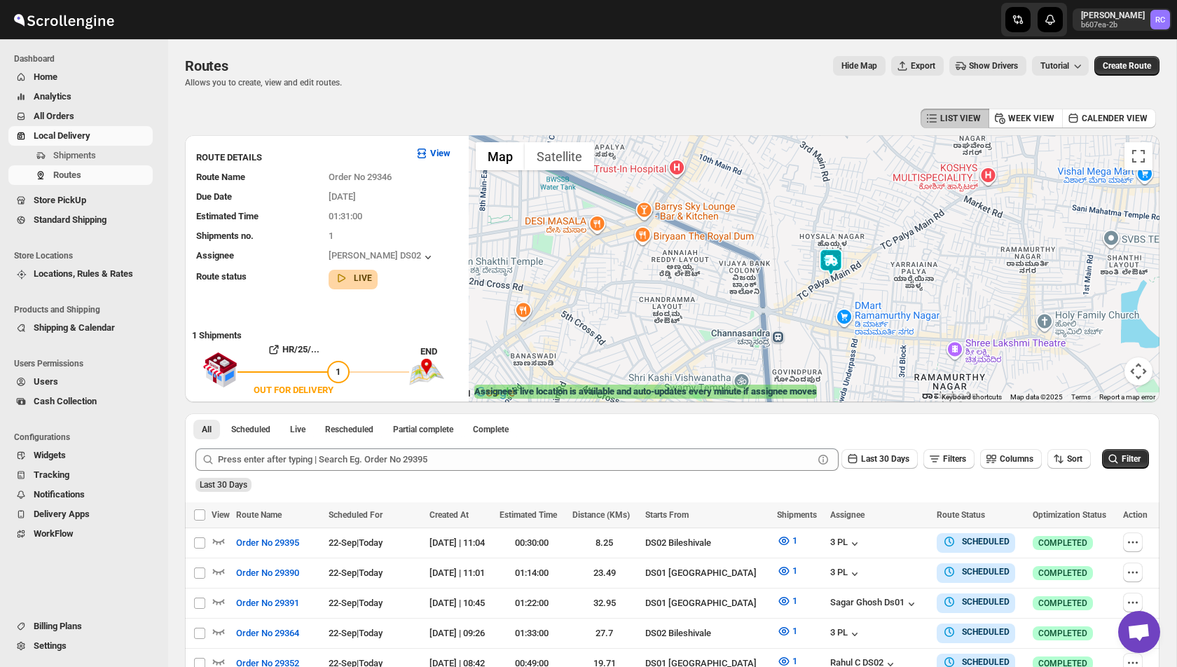
click at [975, 66] on span "Show Drivers" at bounding box center [993, 65] width 49 height 11
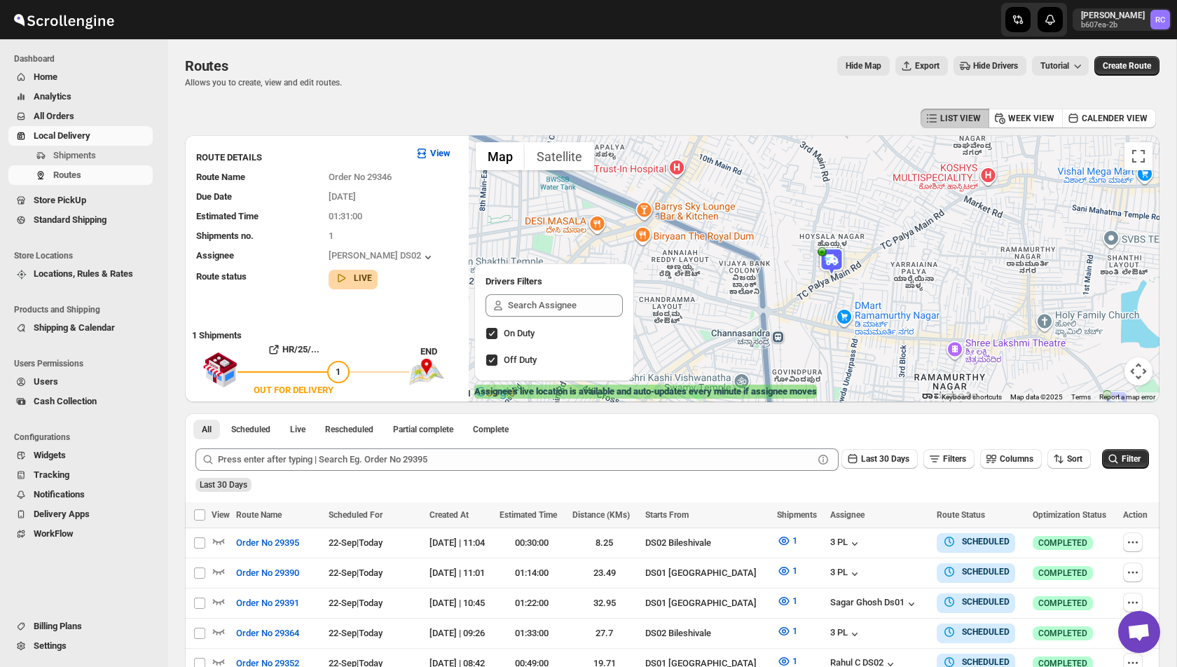
click at [825, 267] on img at bounding box center [832, 261] width 28 height 28
click at [893, 214] on button "Close" at bounding box center [885, 224] width 34 height 34
